Goal: Information Seeking & Learning: Learn about a topic

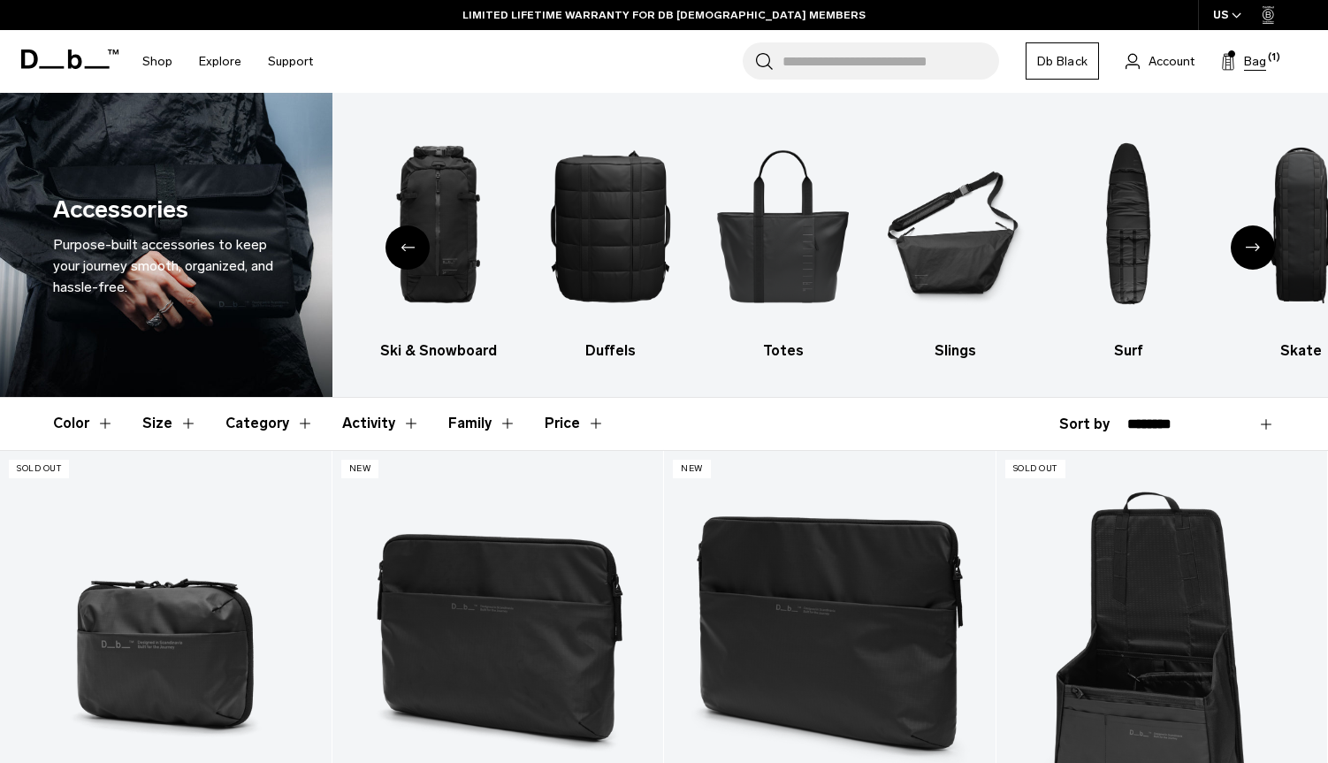
click at [1265, 72] on button "Bag (1)" at bounding box center [1243, 60] width 45 height 21
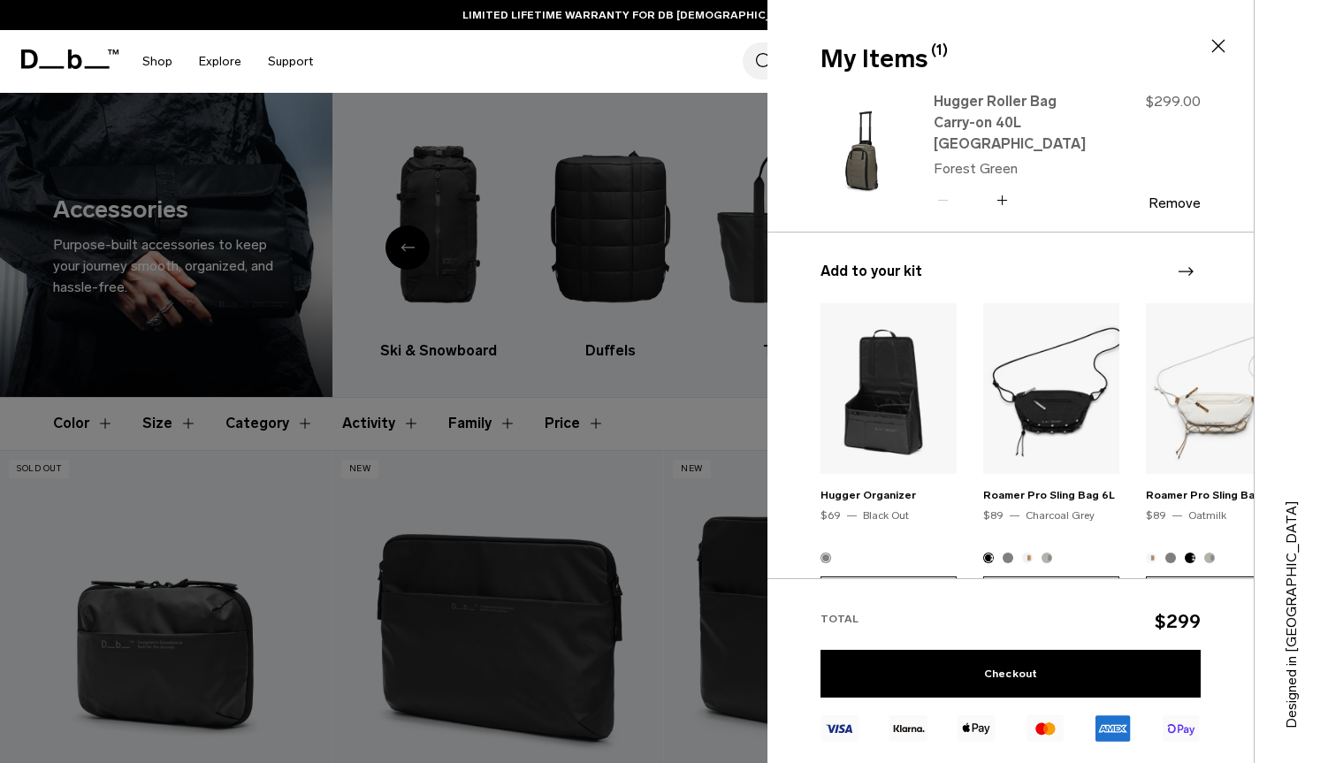
click at [981, 106] on link "Hugger Roller Bag Carry-on 40L [GEOGRAPHIC_DATA]" at bounding box center [1012, 123] width 156 height 64
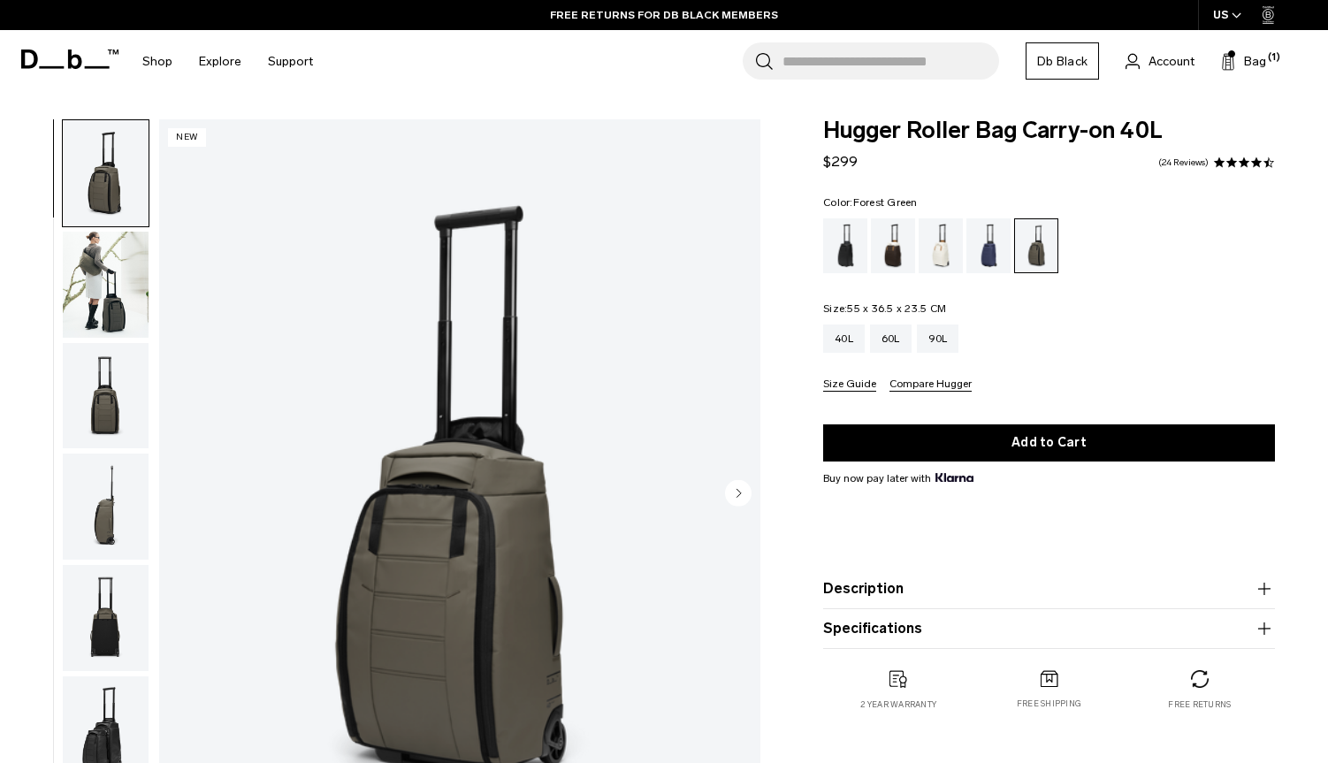
click at [743, 491] on circle "Next slide" at bounding box center [738, 493] width 27 height 27
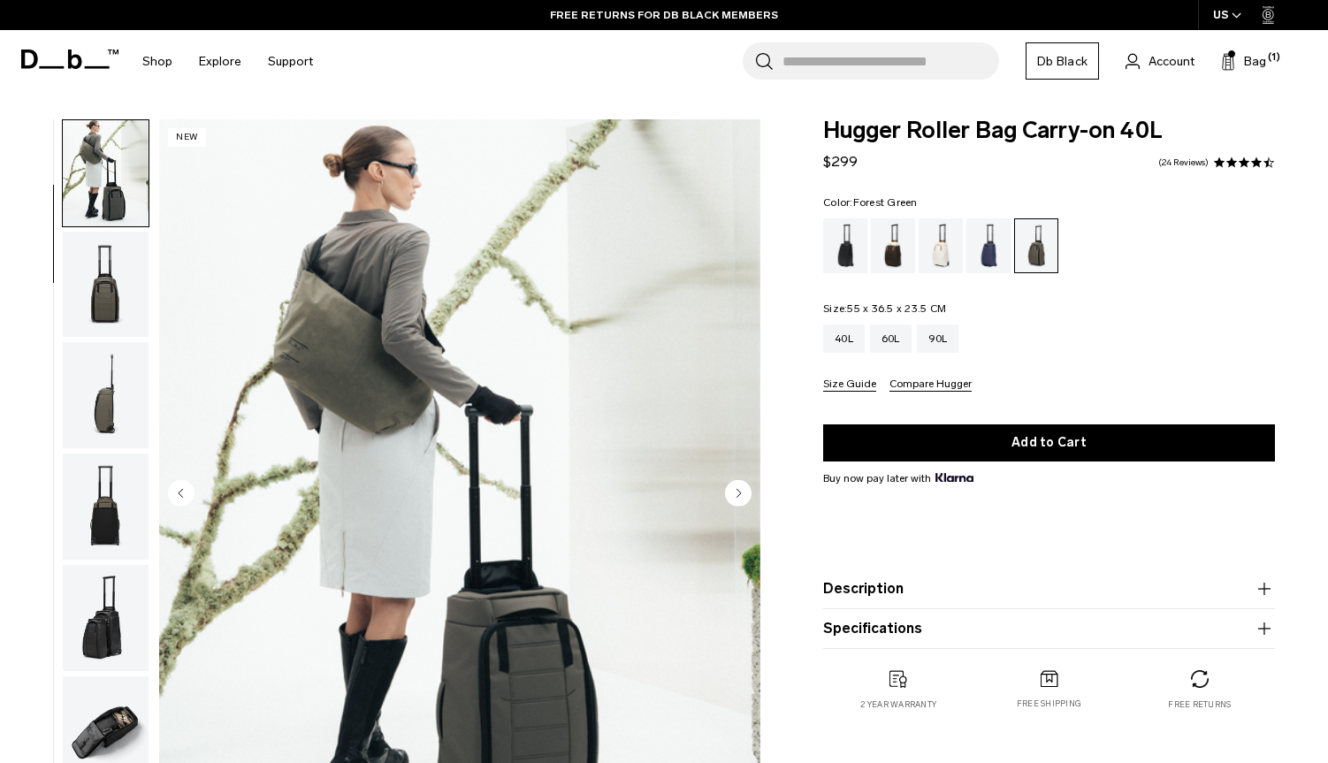
scroll to position [112, 0]
click at [743, 491] on circle "Next slide" at bounding box center [738, 492] width 27 height 27
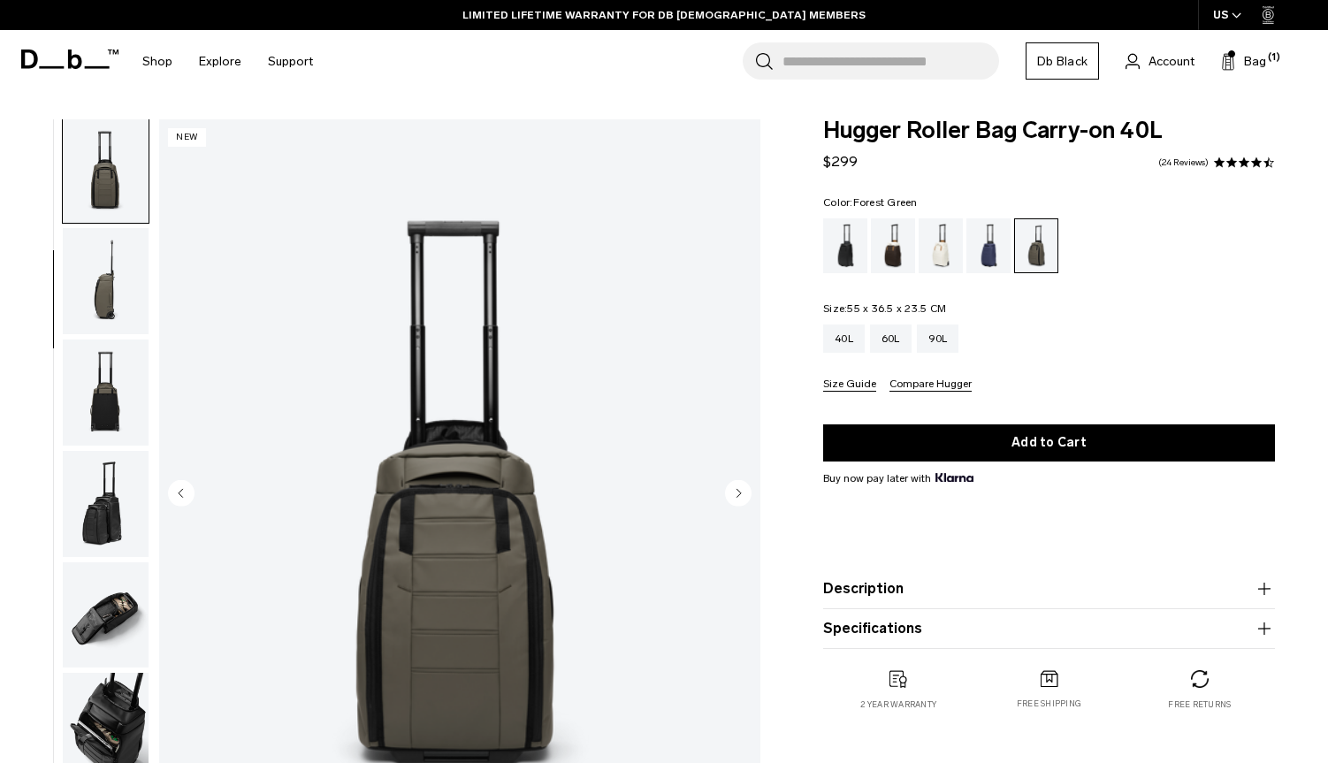
click at [743, 491] on circle "Next slide" at bounding box center [738, 492] width 27 height 27
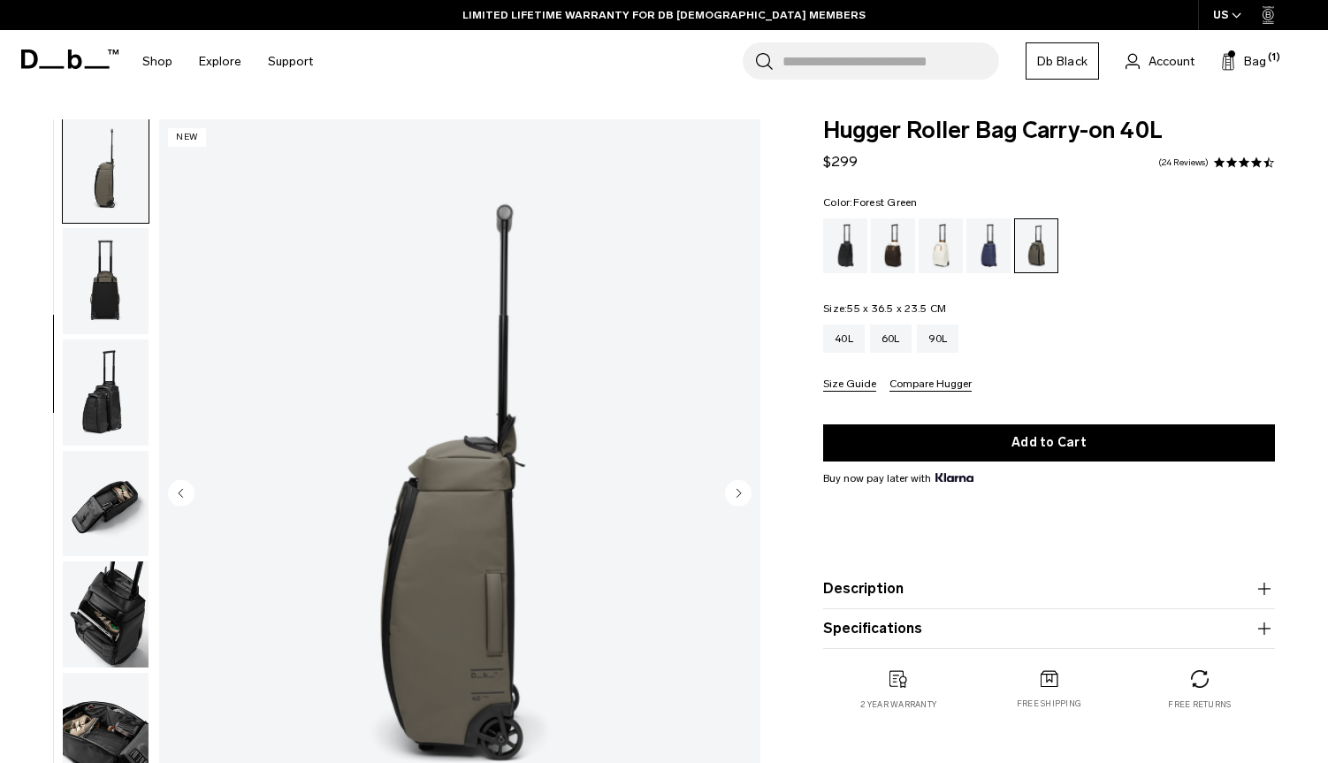
scroll to position [338, 0]
click at [743, 491] on circle "Next slide" at bounding box center [738, 492] width 27 height 27
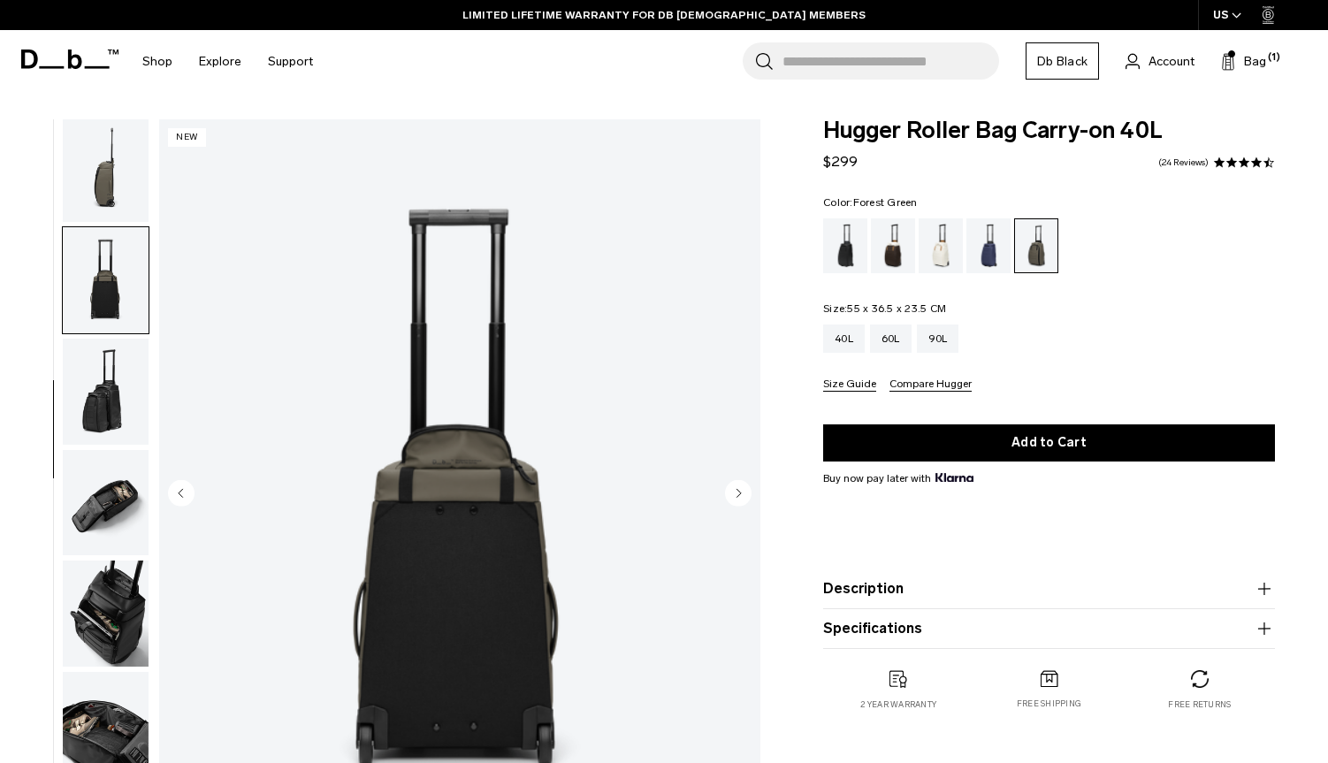
scroll to position [450, 0]
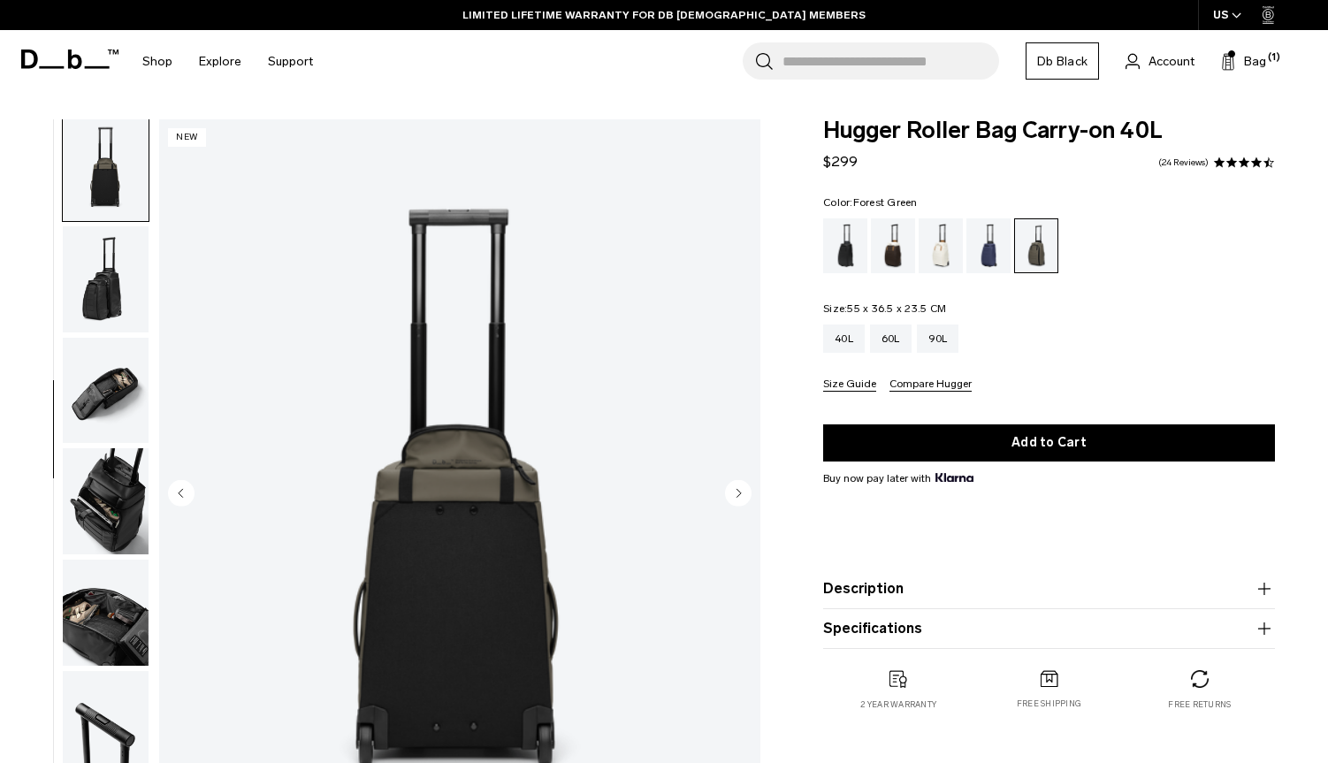
click at [743, 491] on circle "Next slide" at bounding box center [738, 492] width 27 height 27
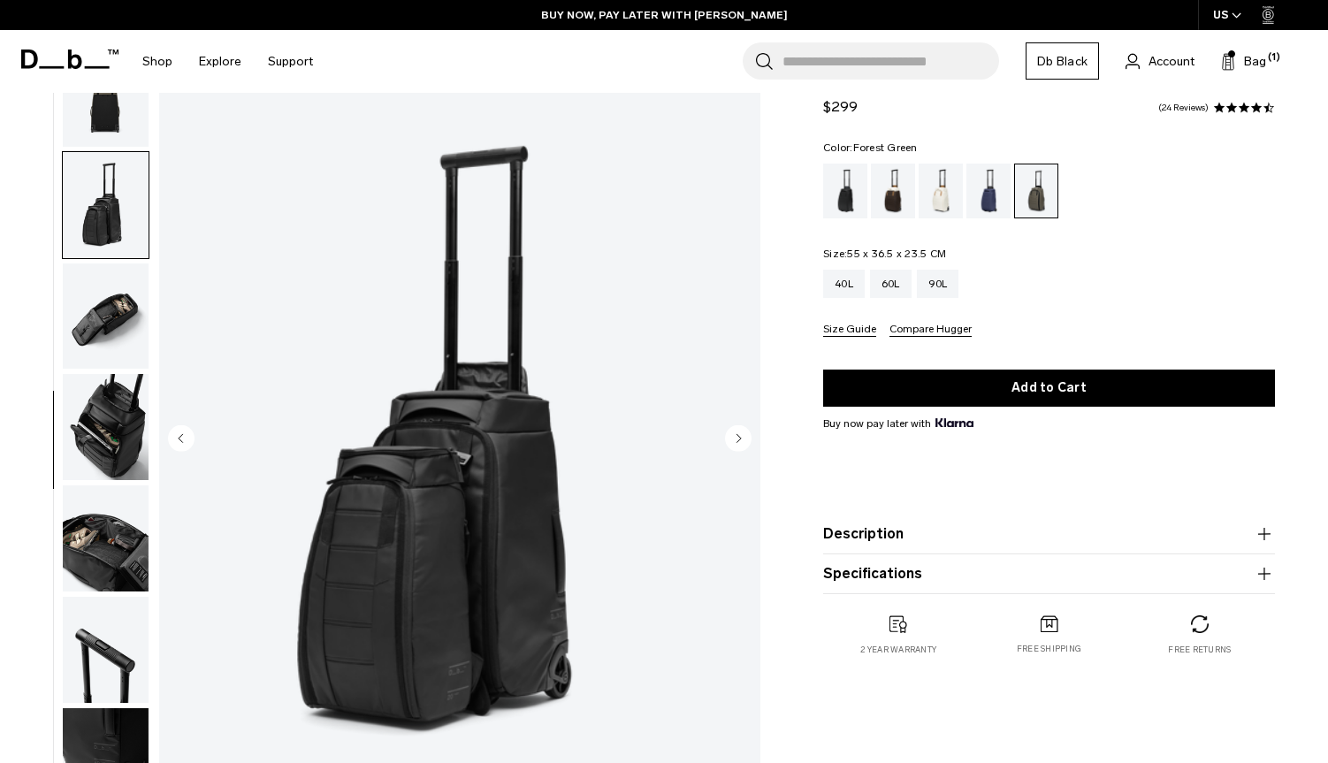
scroll to position [65, 0]
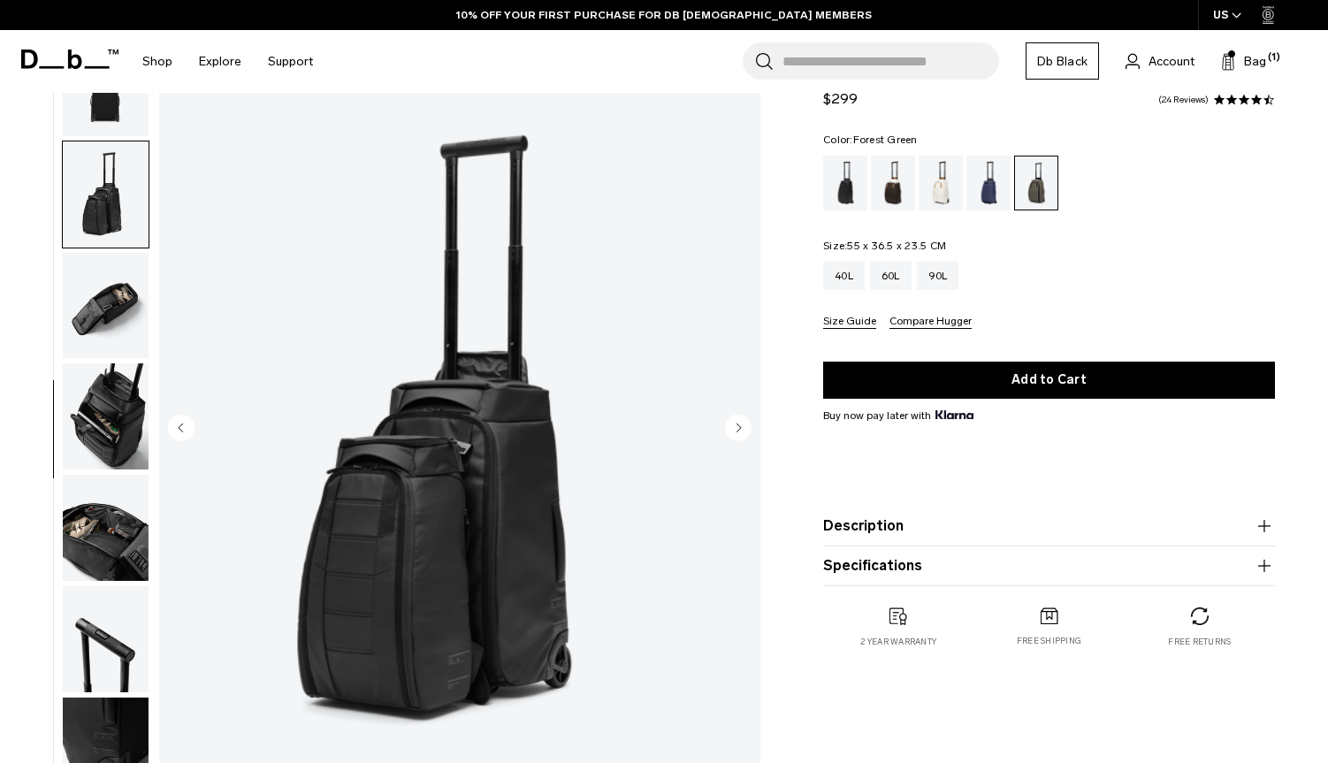
click at [744, 430] on circle "Next slide" at bounding box center [738, 427] width 27 height 27
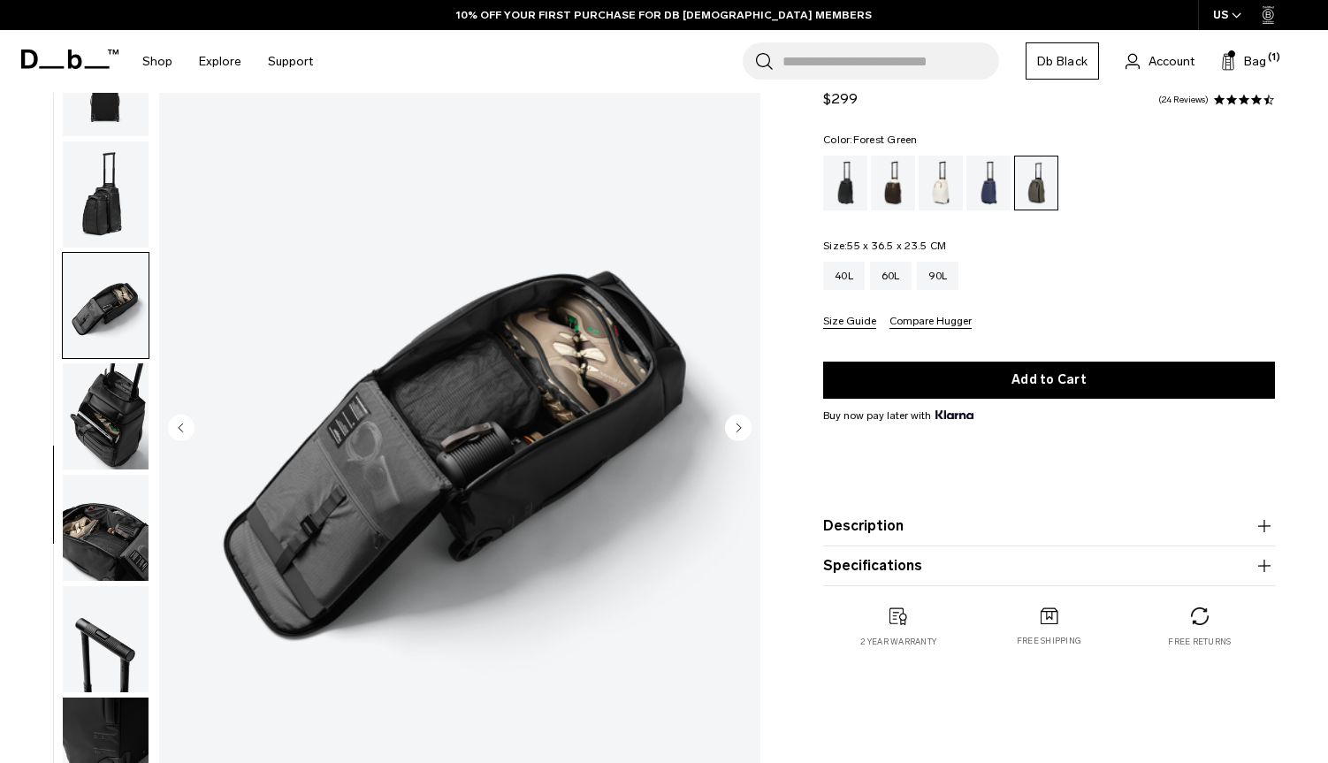
click at [744, 430] on circle "Next slide" at bounding box center [738, 427] width 27 height 27
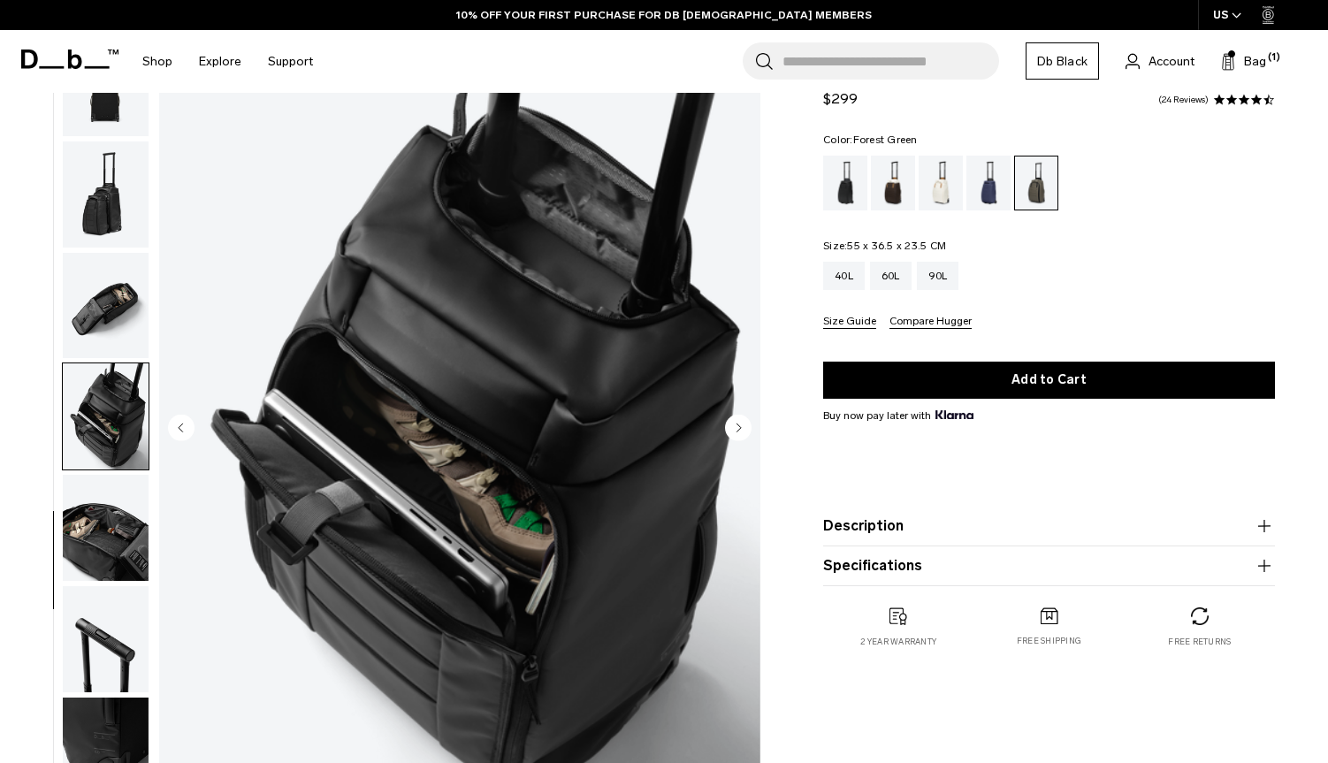
click at [744, 430] on circle "Next slide" at bounding box center [738, 427] width 27 height 27
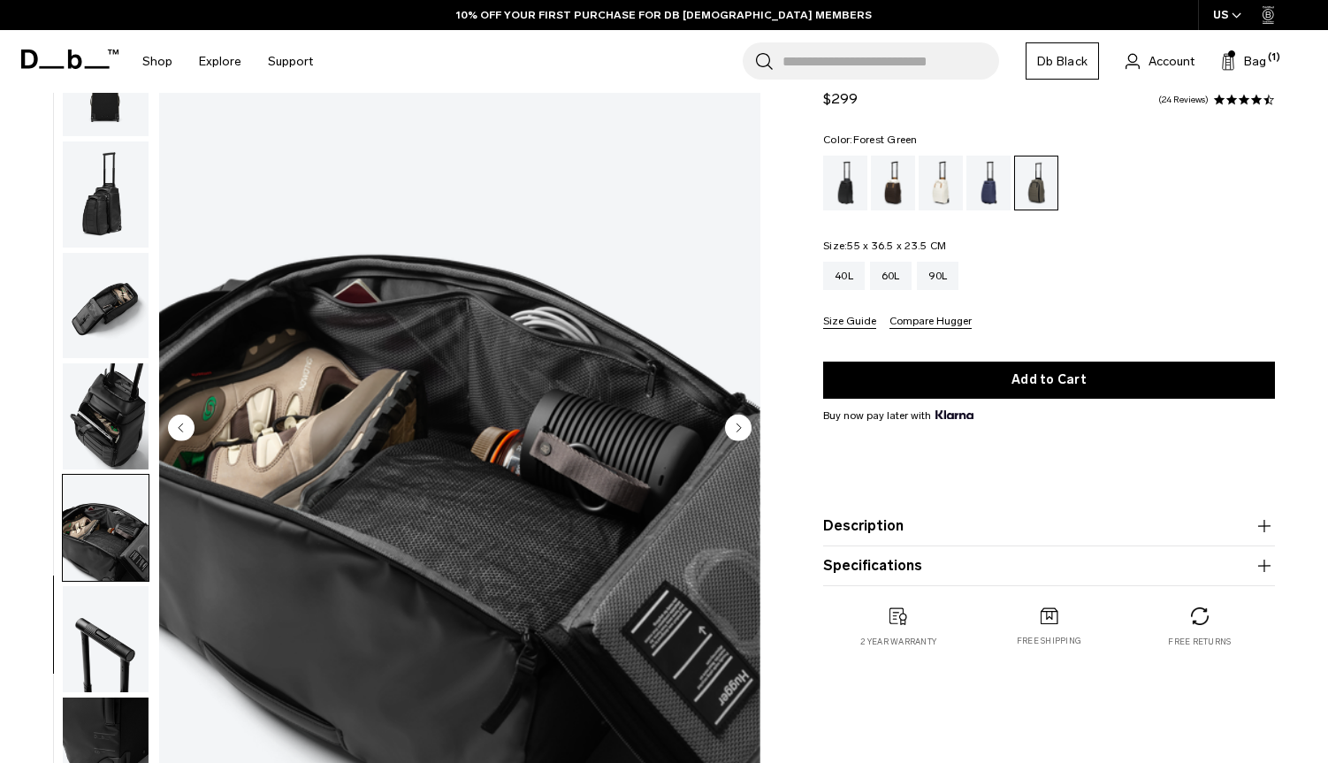
click at [744, 430] on circle "Next slide" at bounding box center [738, 427] width 27 height 27
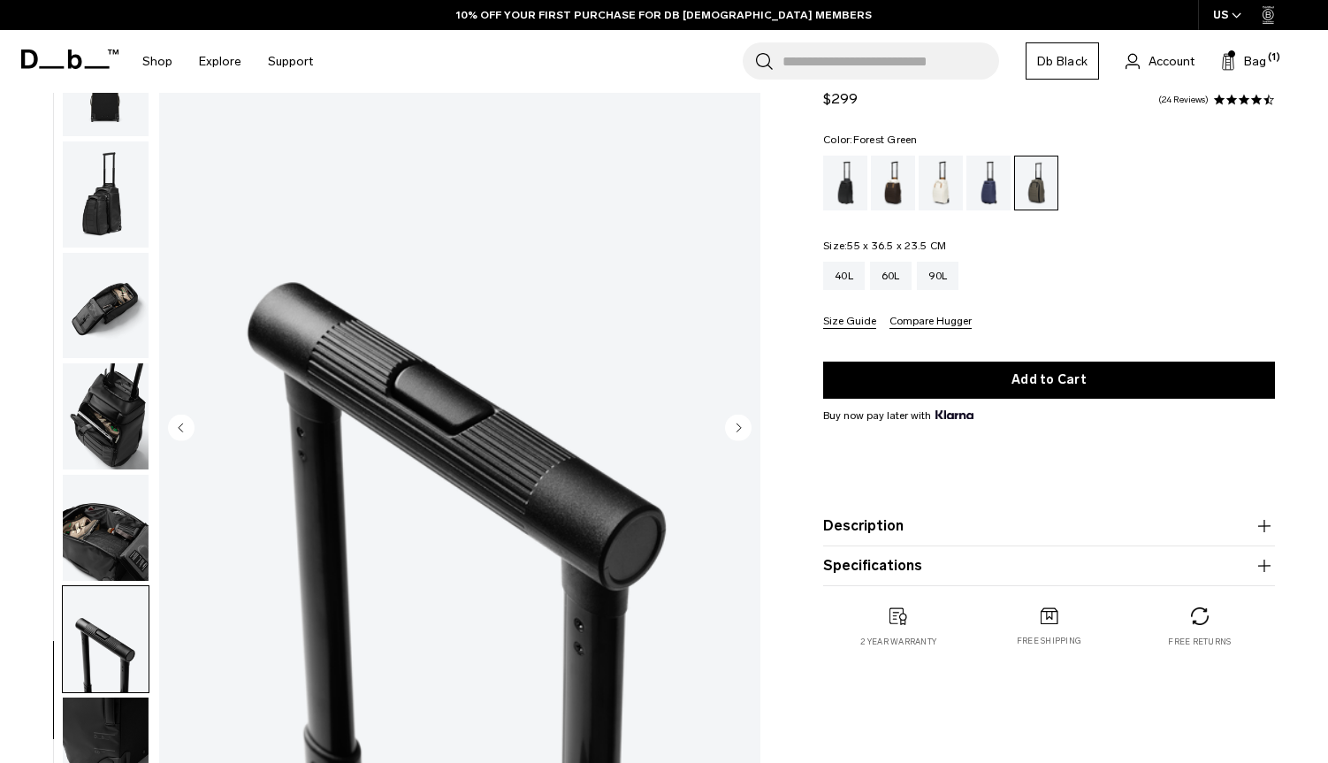
click at [744, 430] on circle "Next slide" at bounding box center [738, 427] width 27 height 27
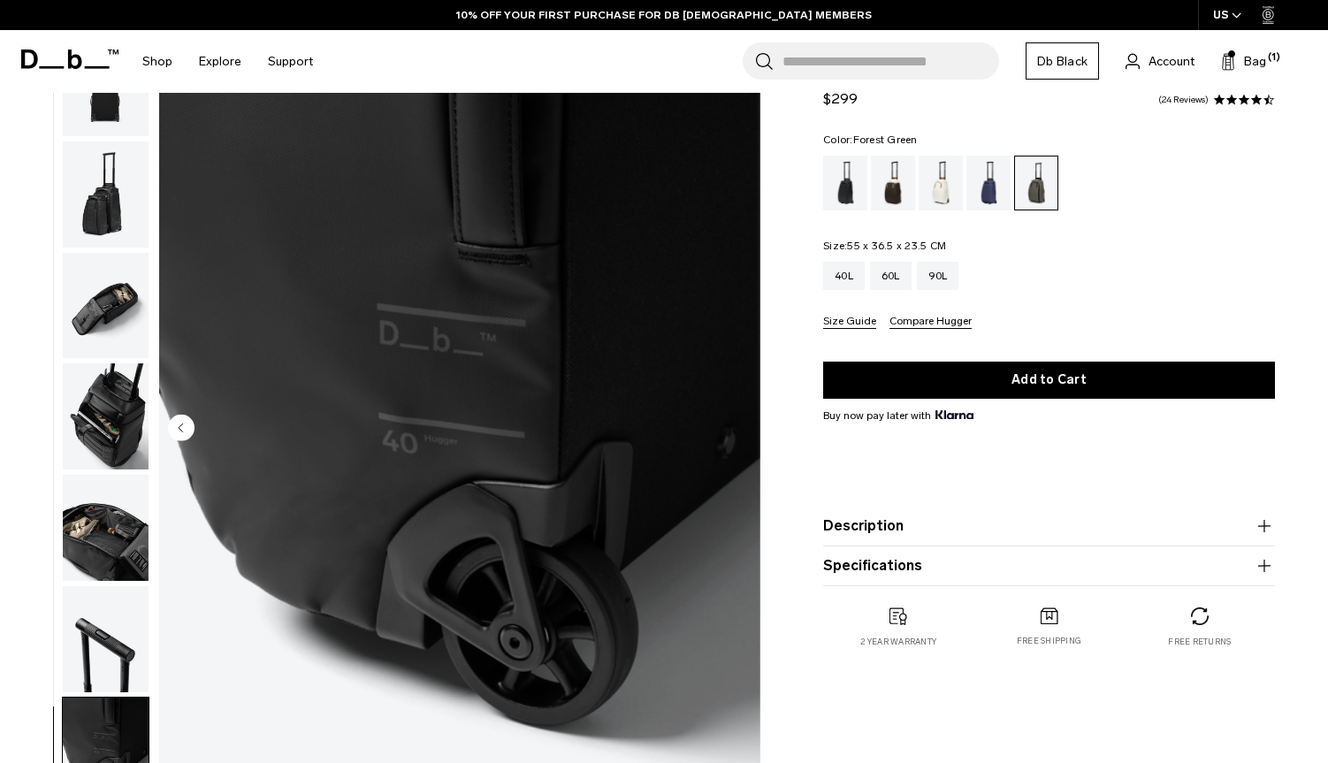
click at [744, 430] on div "11 / 11 New" at bounding box center [459, 429] width 601 height 751
click at [744, 430] on img "11 / 11" at bounding box center [459, 429] width 601 height 751
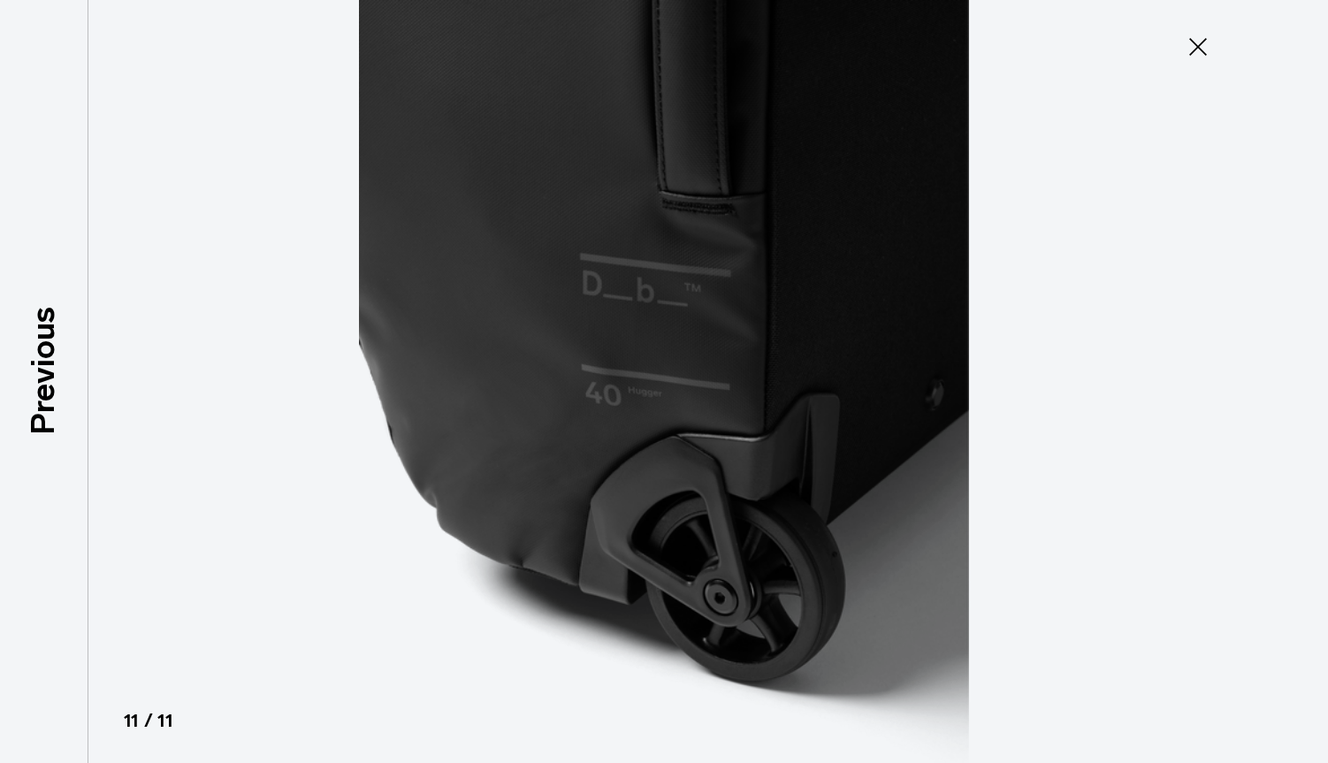
click at [744, 430] on img at bounding box center [664, 381] width 796 height 763
click at [1207, 43] on icon at bounding box center [1198, 47] width 28 height 28
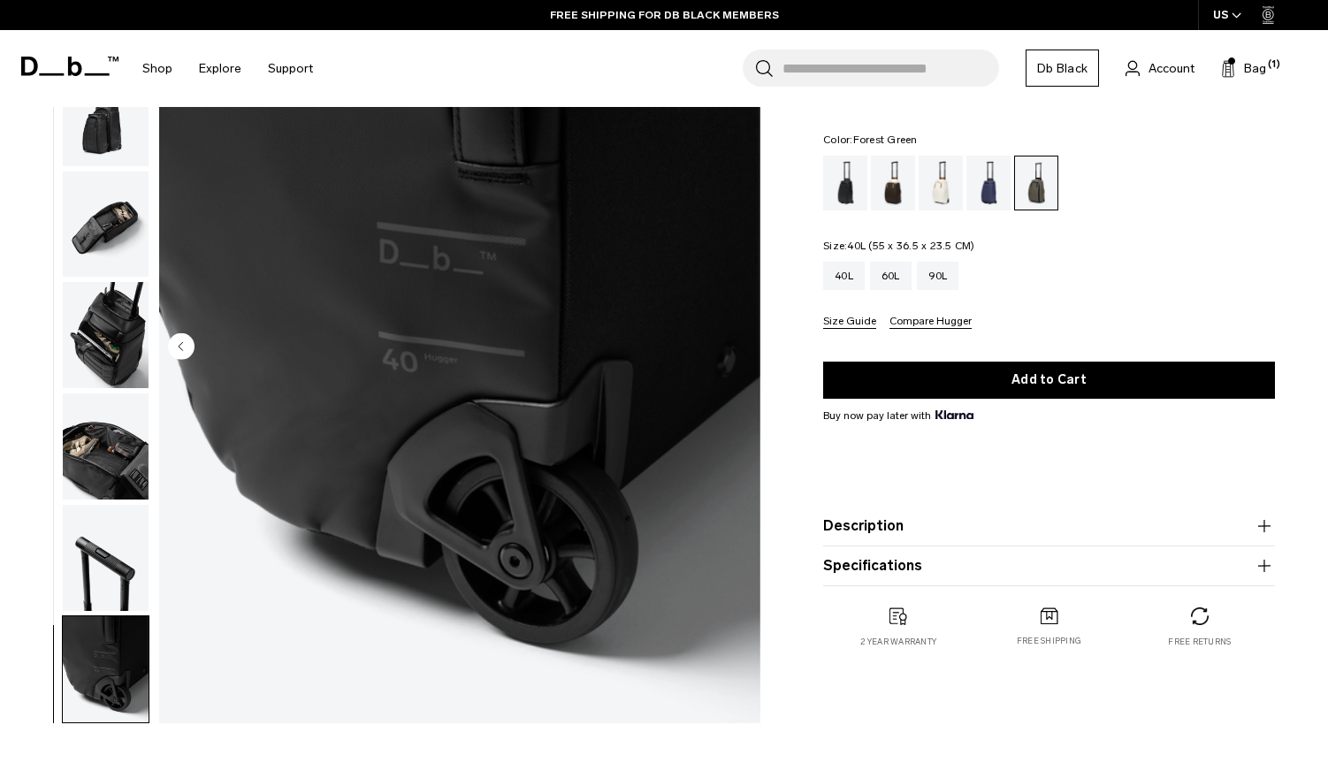
scroll to position [166, 0]
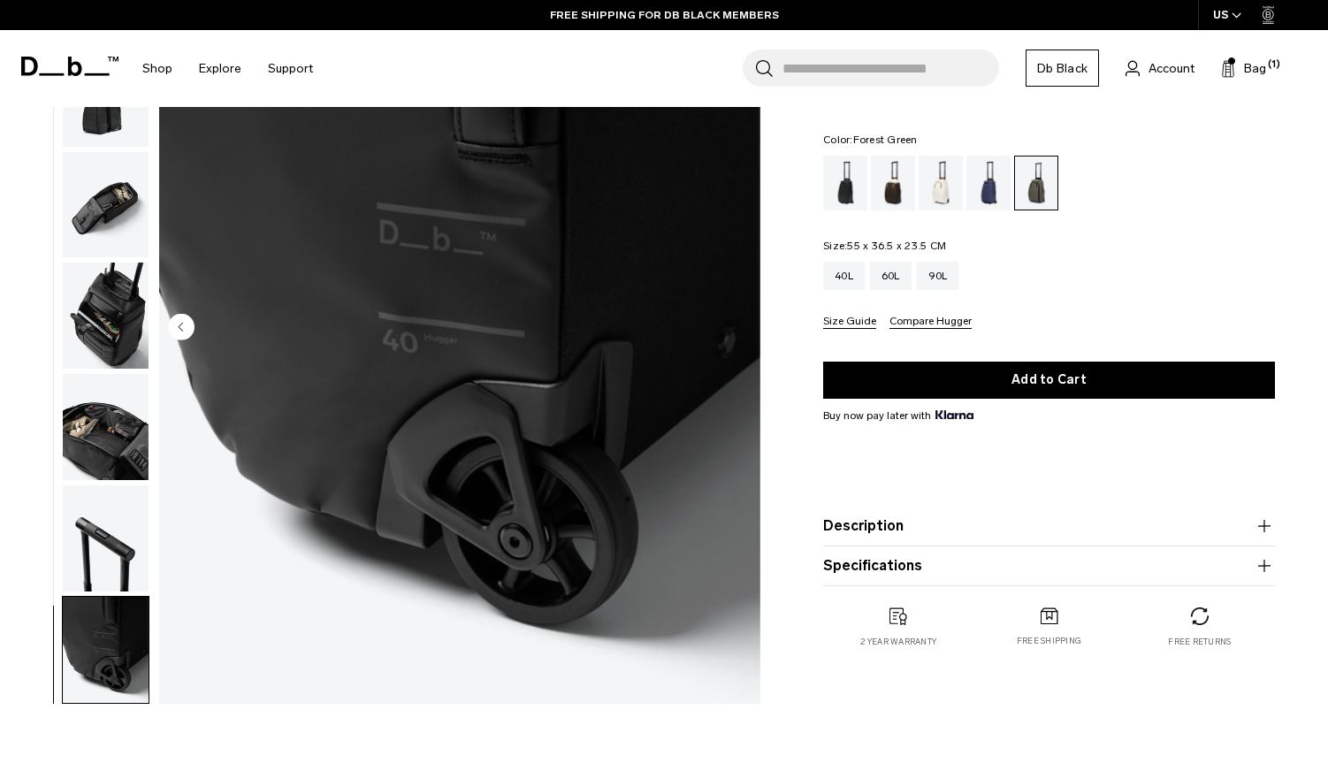
click at [1212, 528] on button "Description" at bounding box center [1049, 526] width 452 height 21
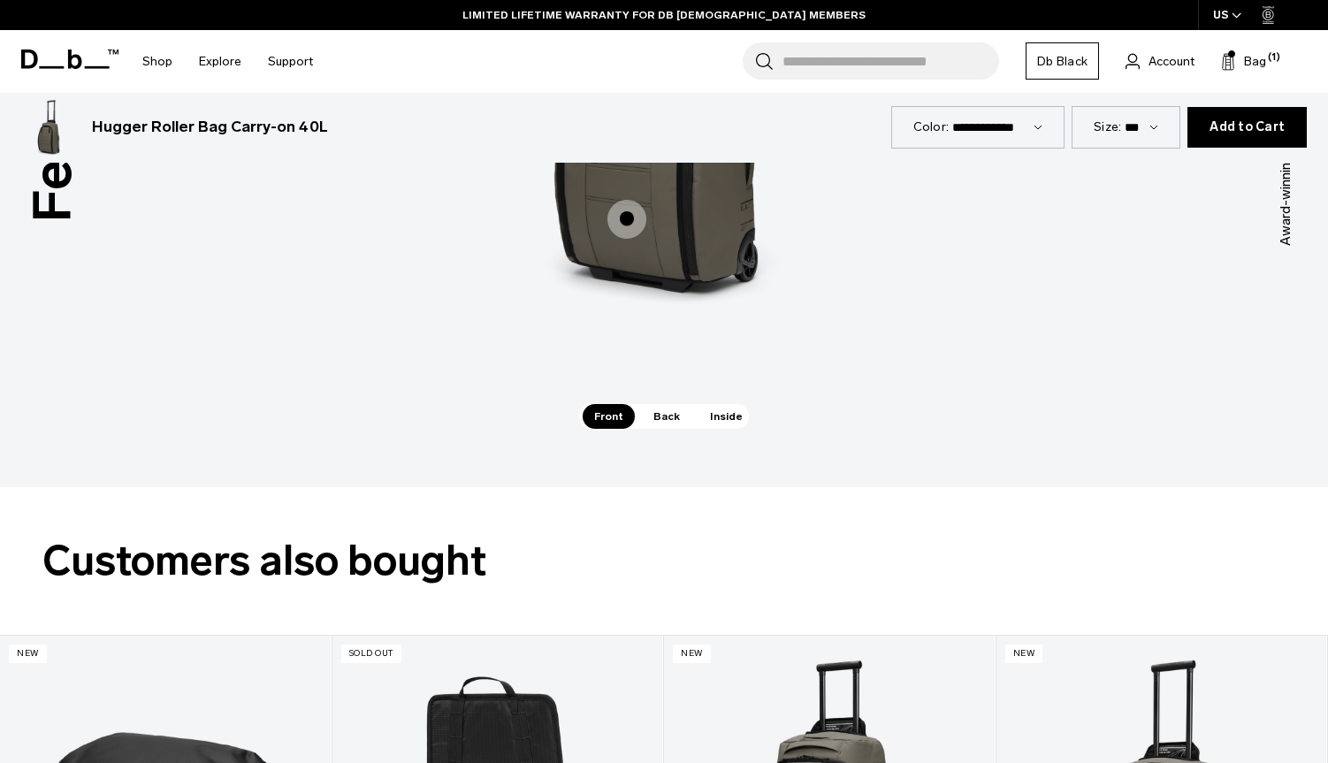
scroll to position [2492, 0]
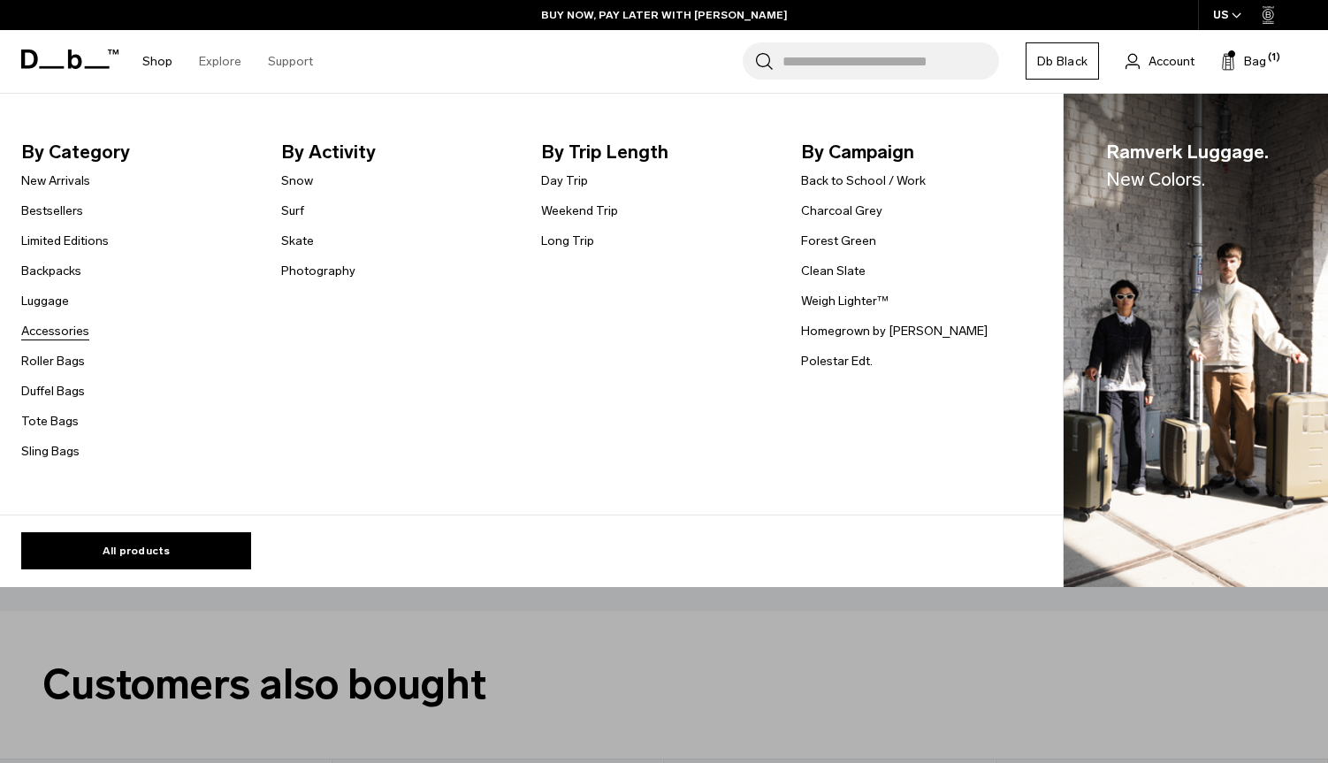
click at [46, 328] on link "Accessories" at bounding box center [55, 331] width 68 height 19
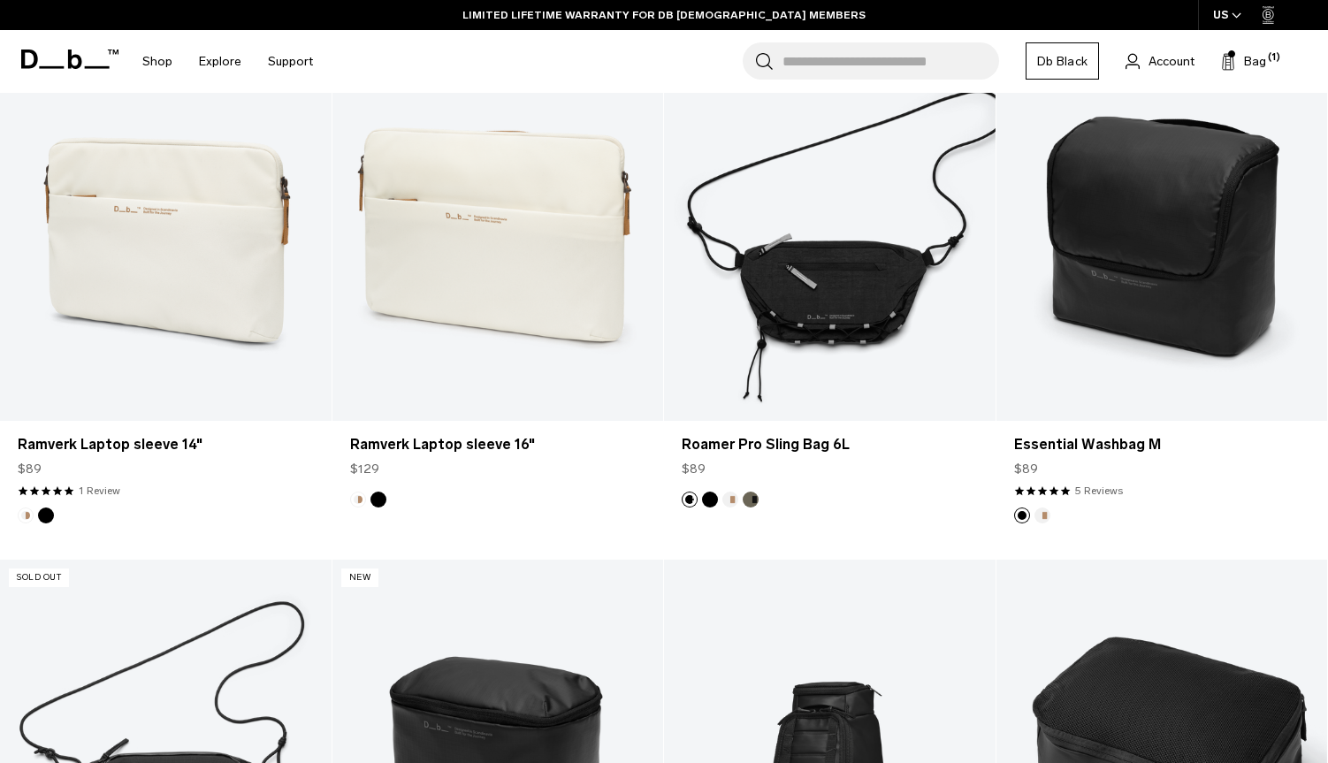
scroll to position [1823, 0]
